Goal: Task Accomplishment & Management: Manage account settings

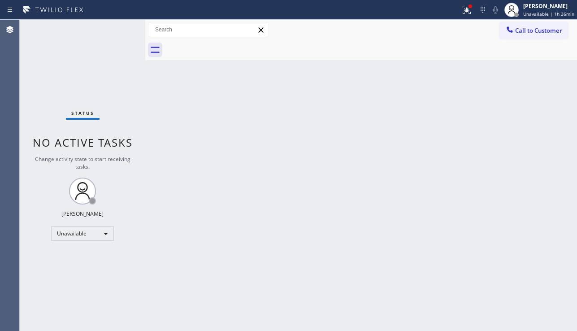
click at [542, 247] on div "Back to Dashboard Change Sender ID Customers Technicians Select a contact Outbo…" at bounding box center [360, 175] width 431 height 311
click at [257, 219] on div "Back to Dashboard Change Sender ID Customers Technicians Select a contact Outbo…" at bounding box center [360, 175] width 431 height 311
click at [99, 234] on div "Unavailable" at bounding box center [82, 233] width 63 height 14
click at [93, 242] on li "Offline" at bounding box center [82, 246] width 61 height 11
click at [293, 243] on div "Back to Dashboard Change Sender ID Customers Technicians Select a contact Outbo…" at bounding box center [360, 175] width 431 height 311
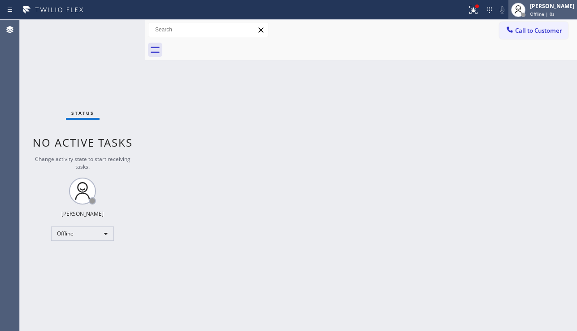
click at [520, 13] on div at bounding box center [523, 15] width 6 height 6
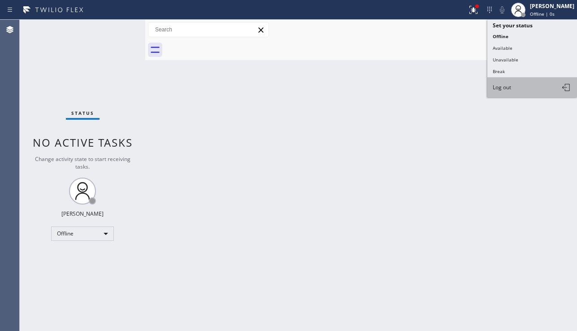
click at [506, 90] on span "Log out" at bounding box center [501, 87] width 18 height 8
